Goal: Information Seeking & Learning: Learn about a topic

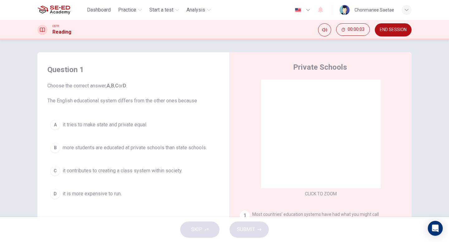
scroll to position [5, 0]
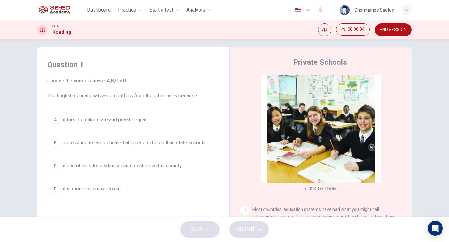
click at [181, 138] on button "B more students are educated at private schools than state schools." at bounding box center [133, 143] width 172 height 16
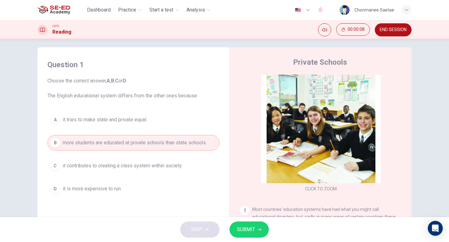
click at [136, 164] on span "it contributes to creating a class system within society." at bounding box center [123, 165] width 120 height 7
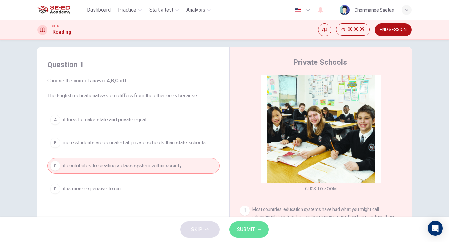
click at [244, 230] on span "SUBMIT" at bounding box center [246, 230] width 18 height 9
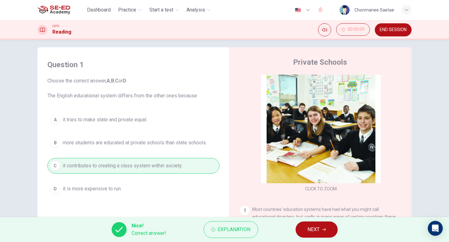
click at [320, 232] on button "NEXT" at bounding box center [316, 230] width 42 height 16
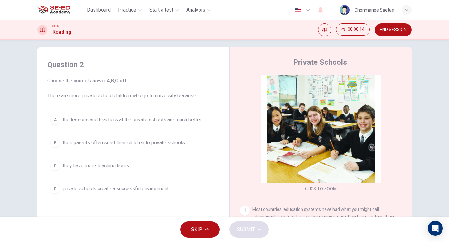
click at [166, 143] on span "their parents often send their children to private schools." at bounding box center [124, 142] width 123 height 7
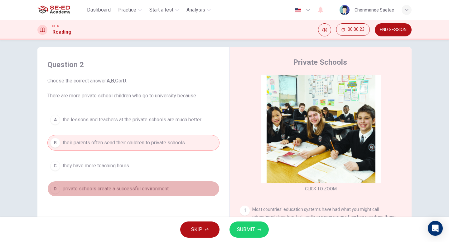
click at [179, 193] on button "D private schools create a successful environment." at bounding box center [133, 189] width 172 height 16
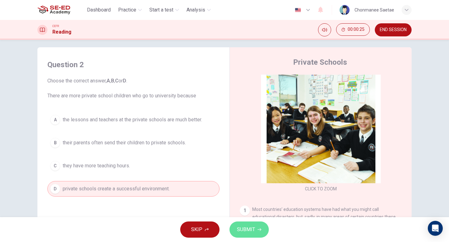
click at [238, 226] on span "SUBMIT" at bounding box center [246, 230] width 18 height 9
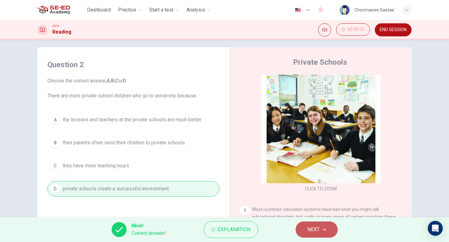
click at [308, 232] on span "NEXT" at bounding box center [313, 230] width 12 height 9
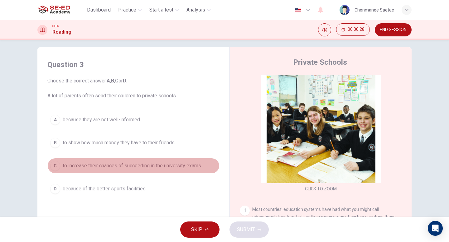
click at [129, 165] on span "to increase their chances of succeeding in the university exams." at bounding box center [132, 165] width 139 height 7
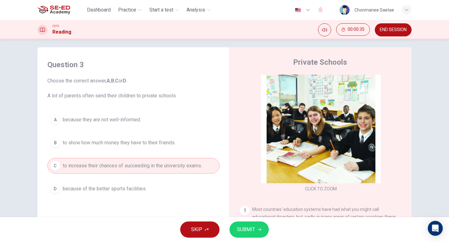
click at [253, 229] on span "SUBMIT" at bounding box center [246, 230] width 18 height 9
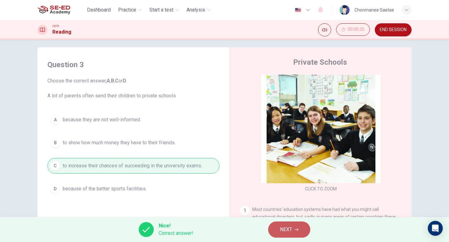
click at [289, 233] on span "NEXT" at bounding box center [286, 230] width 12 height 9
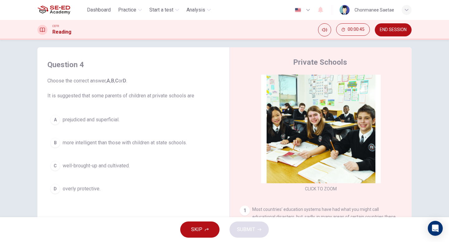
click at [90, 120] on span "prejudiced and superficial." at bounding box center [91, 119] width 57 height 7
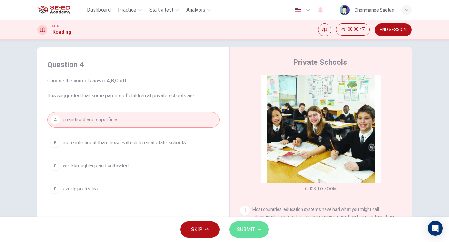
click at [258, 228] on icon "button" at bounding box center [259, 230] width 4 height 4
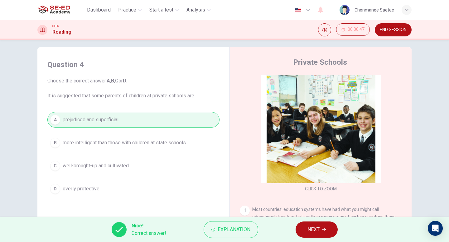
click at [327, 224] on button "NEXT" at bounding box center [316, 230] width 42 height 16
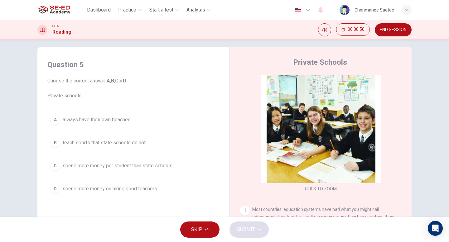
click at [151, 170] on span "spend more money per student than state schools." at bounding box center [118, 165] width 111 height 7
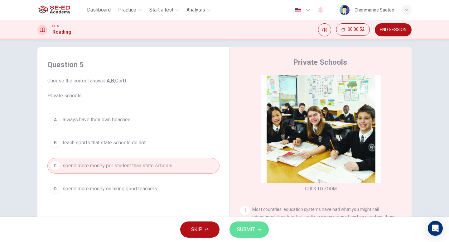
click at [243, 229] on span "SUBMIT" at bounding box center [246, 230] width 18 height 9
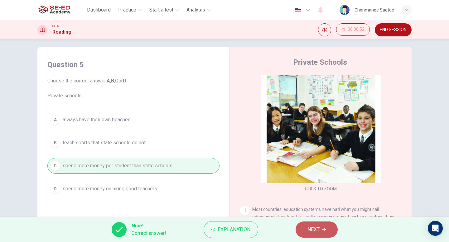
click at [303, 227] on button "NEXT" at bounding box center [316, 230] width 42 height 16
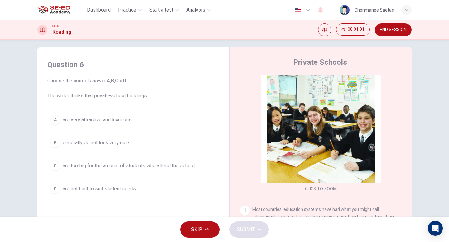
click at [134, 116] on button "A are very attractive and luxurious." at bounding box center [133, 120] width 172 height 16
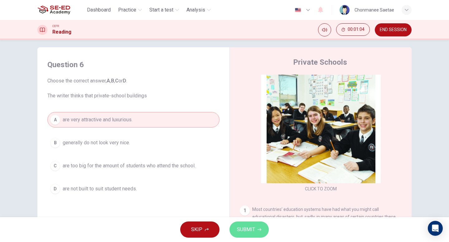
click at [254, 231] on span "SUBMIT" at bounding box center [246, 230] width 18 height 9
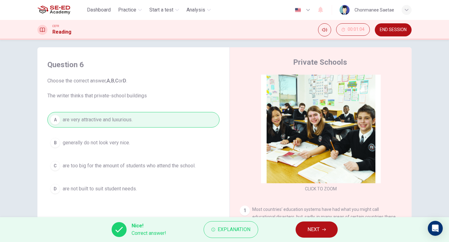
click at [309, 231] on span "NEXT" at bounding box center [313, 230] width 12 height 9
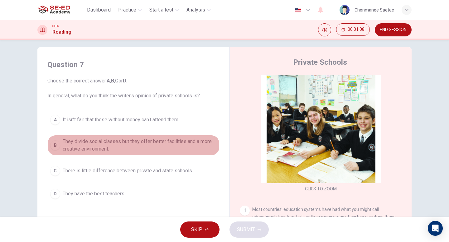
click at [174, 149] on span "They divide social classes but they offer better facilities and a more creative…" at bounding box center [140, 145] width 154 height 15
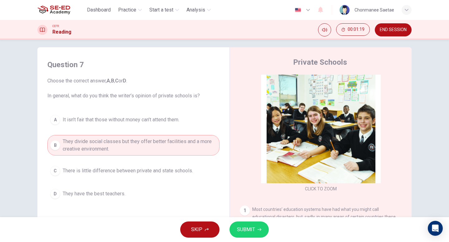
click at [259, 232] on button "SUBMIT" at bounding box center [248, 230] width 39 height 16
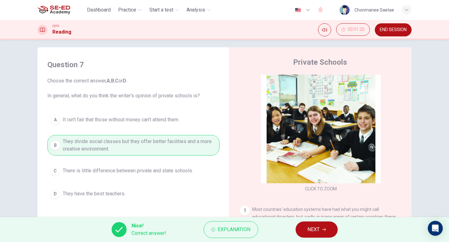
click at [302, 236] on button "NEXT" at bounding box center [316, 230] width 42 height 16
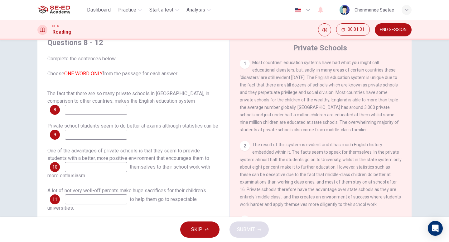
scroll to position [18, 0]
click at [94, 135] on input at bounding box center [96, 136] width 62 height 10
type input "deceptive"
click at [90, 120] on div "The fact that there are so many private schools in England, in comparison to ot…" at bounding box center [133, 164] width 172 height 147
click at [85, 113] on input at bounding box center [96, 111] width 62 height 10
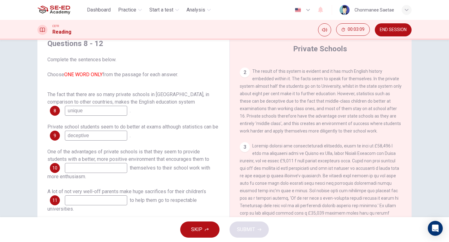
scroll to position [206, 0]
type input "unique"
click at [112, 170] on input at bounding box center [96, 168] width 62 height 10
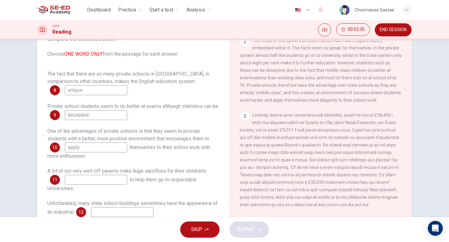
scroll to position [218, 0]
type input "apply"
click at [96, 176] on input at bounding box center [96, 180] width 62 height 10
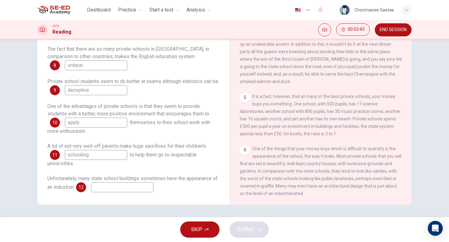
scroll to position [400, 0]
type input "schooling"
click at [128, 183] on input at bounding box center [122, 188] width 62 height 10
type input "shed"
click at [250, 233] on span "SUBMIT" at bounding box center [246, 230] width 18 height 9
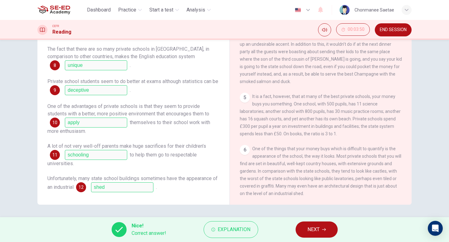
click at [307, 231] on span "NEXT" at bounding box center [313, 230] width 12 height 9
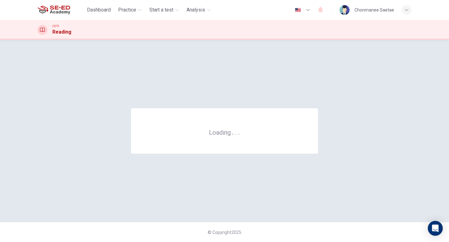
scroll to position [0, 0]
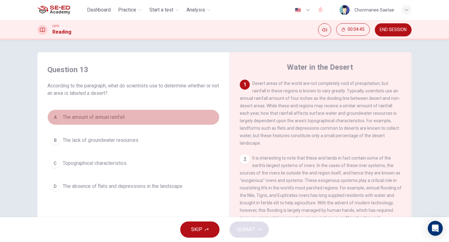
click at [113, 117] on span "The amount of annual rainfall" at bounding box center [94, 117] width 62 height 7
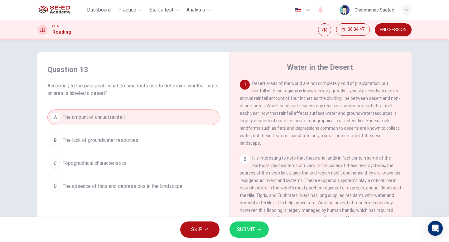
click at [257, 227] on button "SUBMIT" at bounding box center [248, 230] width 39 height 16
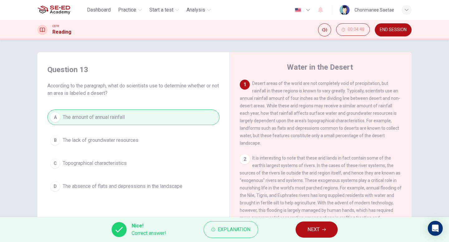
click at [339, 230] on div "Nice! Correct answer! Explanation NEXT" at bounding box center [224, 229] width 449 height 25
click at [324, 230] on icon "button" at bounding box center [324, 230] width 4 height 3
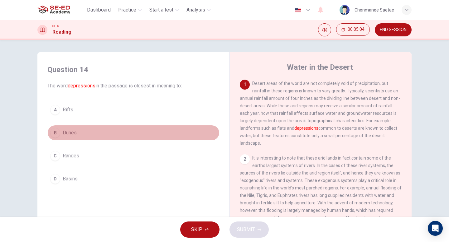
click at [103, 133] on button "B Dunes" at bounding box center [133, 133] width 172 height 16
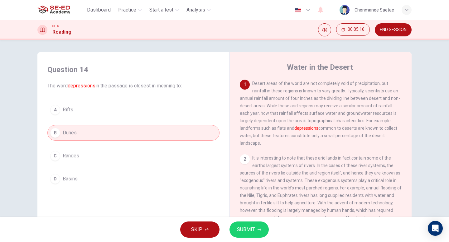
click at [153, 118] on div "A Rifts B Dunes C Ranges D Basins" at bounding box center [133, 144] width 172 height 85
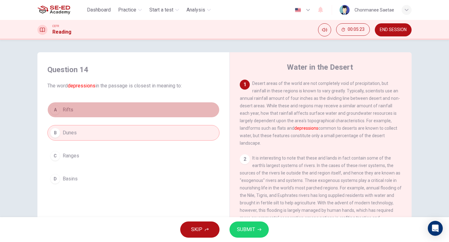
click at [151, 113] on button "A Rifts" at bounding box center [133, 110] width 172 height 16
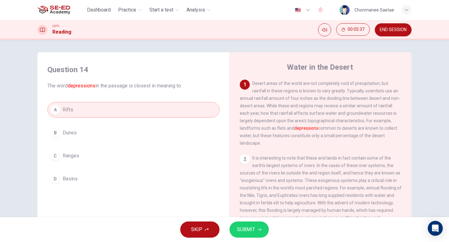
click at [262, 234] on button "SUBMIT" at bounding box center [248, 230] width 39 height 16
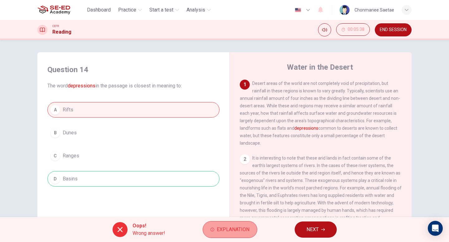
click at [251, 236] on button "Explanation" at bounding box center [230, 230] width 55 height 17
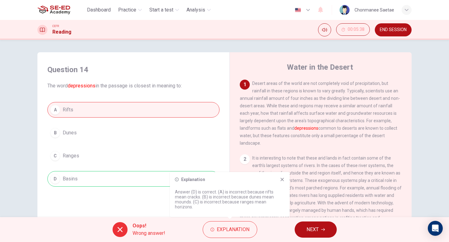
click at [327, 225] on button "NEXT" at bounding box center [315, 230] width 42 height 16
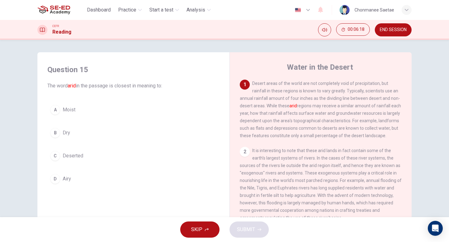
click at [110, 107] on button "A Moist" at bounding box center [133, 110] width 172 height 16
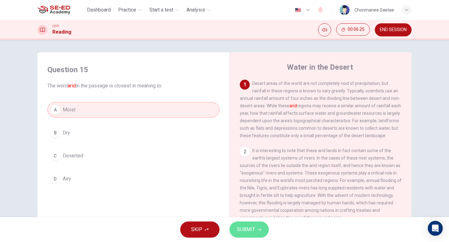
click at [240, 228] on span "SUBMIT" at bounding box center [246, 230] width 18 height 9
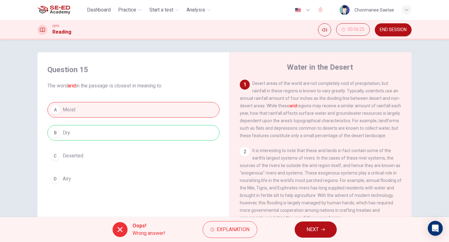
click at [393, 27] on span "END SESSION" at bounding box center [393, 29] width 27 height 5
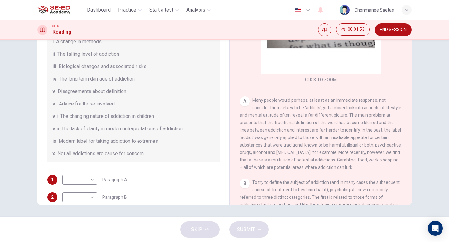
scroll to position [56, 0]
click at [75, 174] on body "This site uses cookies, as explained in our Privacy Policy . If you agree to th…" at bounding box center [224, 121] width 449 height 242
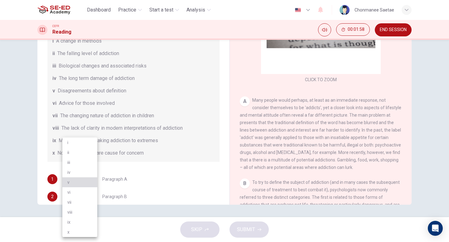
click at [76, 182] on li "v" at bounding box center [79, 183] width 35 height 10
type input "v"
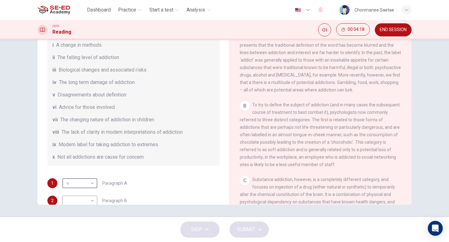
scroll to position [59, 0]
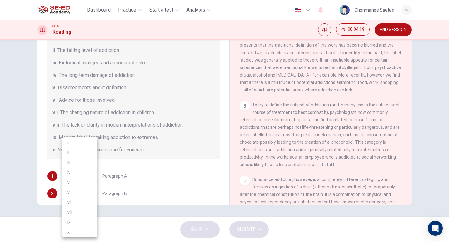
click at [89, 193] on body "This site uses cookies, as explained in our Privacy Policy . If you agree to th…" at bounding box center [224, 121] width 449 height 242
click at [83, 163] on li "iii" at bounding box center [79, 163] width 35 height 10
type input "iii"
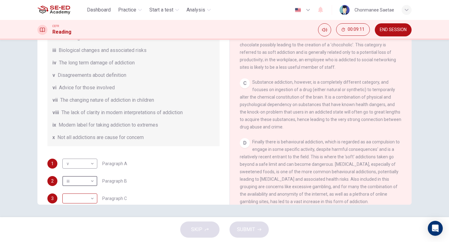
scroll to position [74, 0]
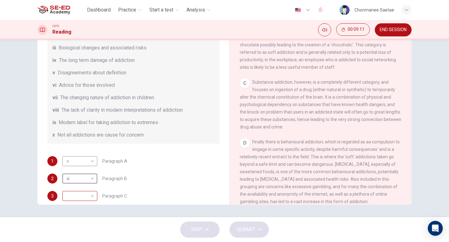
click at [86, 196] on body "This site uses cookies, as explained in our Privacy Policy . If you agree to th…" at bounding box center [224, 121] width 449 height 242
click at [83, 175] on li "iv" at bounding box center [79, 173] width 35 height 10
type input "iv"
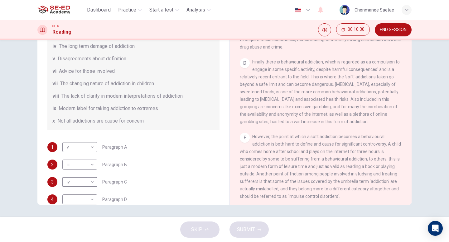
scroll to position [92, 0]
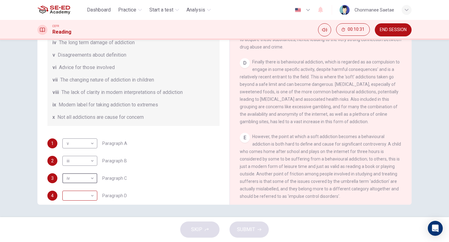
click at [84, 198] on body "This site uses cookies, as explained in our Privacy Policy . If you agree to th…" at bounding box center [224, 121] width 449 height 242
click at [79, 161] on li "iii" at bounding box center [79, 163] width 35 height 10
type input "iii"
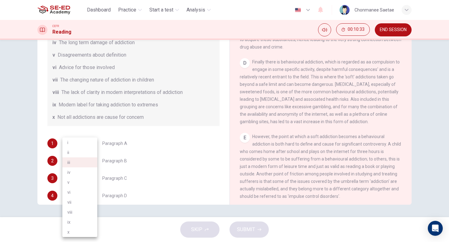
click at [83, 160] on body "This site uses cookies, as explained in our Privacy Policy . If you agree to th…" at bounding box center [224, 121] width 449 height 242
click at [172, 131] on div at bounding box center [224, 121] width 449 height 242
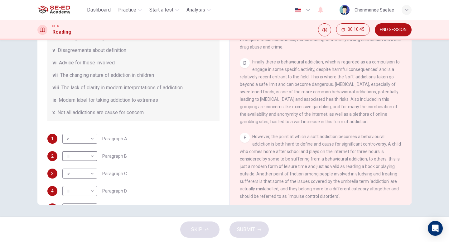
scroll to position [108, 0]
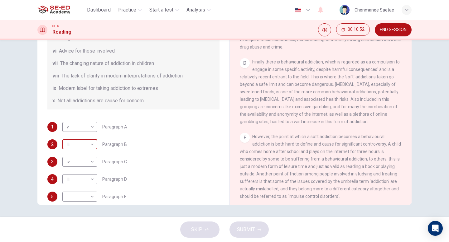
click at [90, 142] on body "This site uses cookies, as explained in our Privacy Policy . If you agree to th…" at bounding box center [224, 121] width 449 height 242
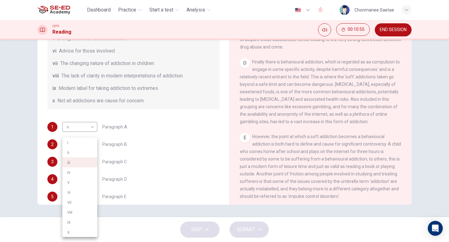
click at [146, 138] on div at bounding box center [224, 121] width 449 height 242
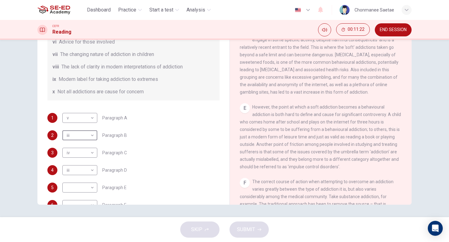
scroll to position [120, 0]
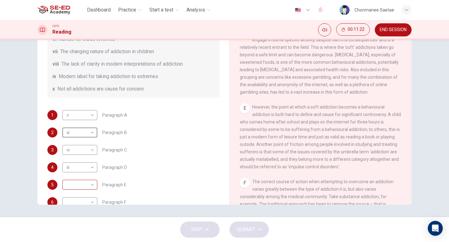
click at [89, 189] on body "This site uses cookies, as explained in our Privacy Policy . If you agree to th…" at bounding box center [224, 121] width 449 height 242
click at [81, 203] on li "vii" at bounding box center [79, 203] width 35 height 10
type input "vii"
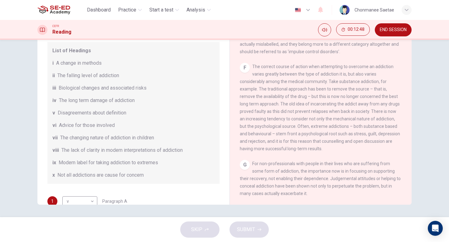
scroll to position [135, 0]
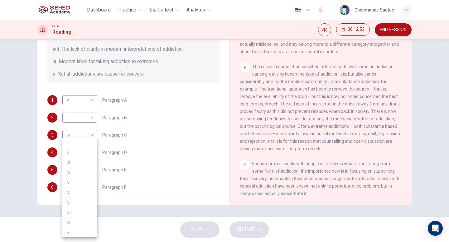
click at [77, 193] on body "This site uses cookies, as explained in our Privacy Policy . If you agree to th…" at bounding box center [224, 121] width 449 height 242
click at [80, 153] on li "ii" at bounding box center [79, 153] width 35 height 10
type input "ii"
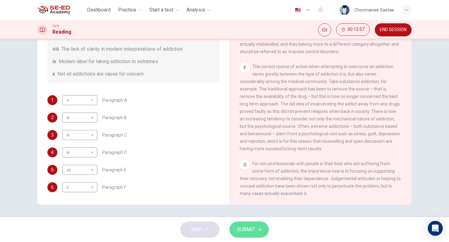
click at [251, 228] on span "SUBMIT" at bounding box center [246, 230] width 18 height 9
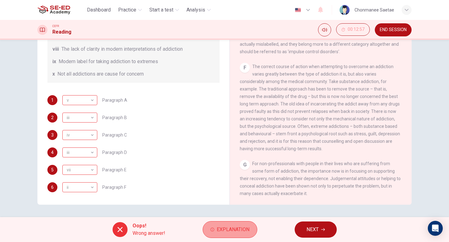
click at [229, 227] on span "Explanation" at bounding box center [233, 230] width 33 height 9
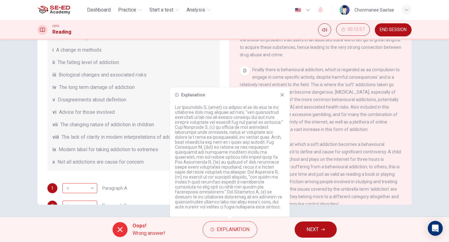
scroll to position [280, 0]
